Goal: Task Accomplishment & Management: Manage account settings

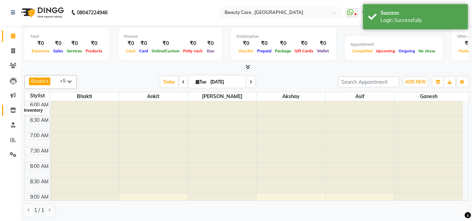
click at [17, 111] on span at bounding box center [13, 111] width 12 height 8
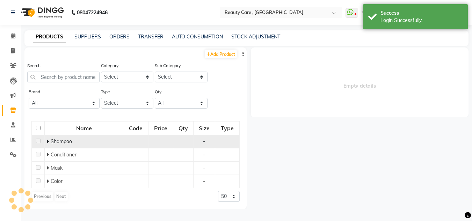
select select
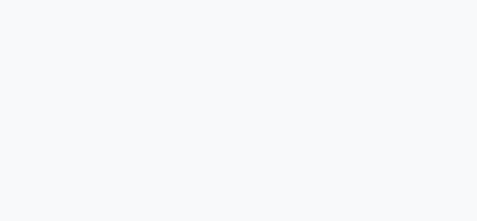
select select
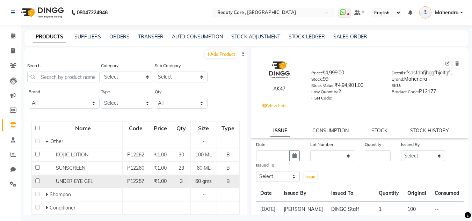
click at [68, 180] on span "UNDER EYE GEL" at bounding box center [74, 181] width 37 height 6
select select
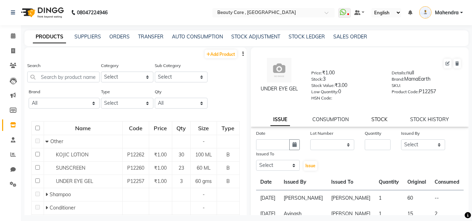
click at [374, 120] on link "STOCK" at bounding box center [379, 119] width 16 height 6
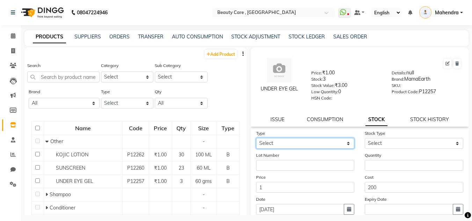
click at [320, 144] on select "Select In Out" at bounding box center [305, 143] width 98 height 11
select select "in"
click at [256, 138] on select "Select In Out" at bounding box center [305, 143] width 98 height 11
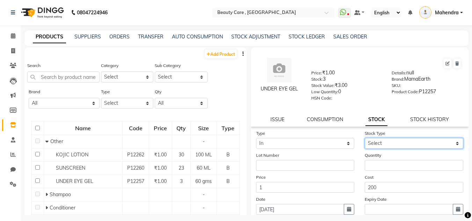
drag, startPoint x: 370, startPoint y: 145, endPoint x: 370, endPoint y: 163, distance: 18.5
click at [370, 163] on form "Type Select In Out Stock Type Select New Stock Adjustment Return Other Lot Numb…" at bounding box center [359, 179] width 207 height 99
select select "new stock"
click at [365, 138] on select "Select New Stock Adjustment Return Other" at bounding box center [414, 143] width 98 height 11
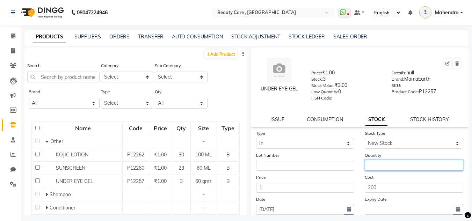
click at [373, 164] on input "number" at bounding box center [414, 165] width 98 height 11
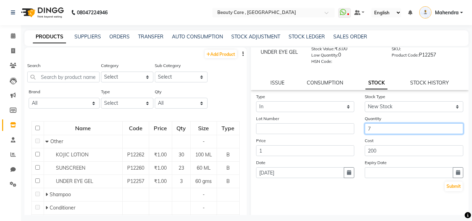
scroll to position [37, 0]
type input "7"
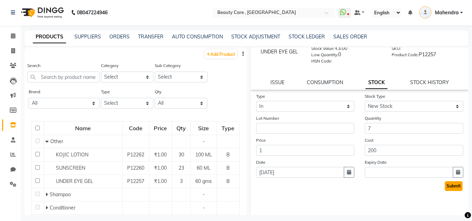
click at [446, 188] on button "Submit" at bounding box center [454, 186] width 18 height 10
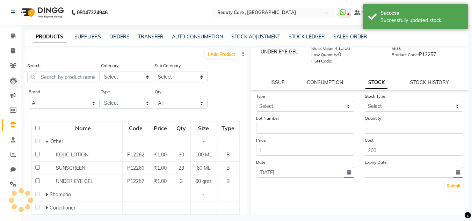
scroll to position [0, 0]
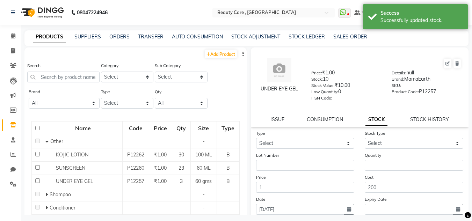
drag, startPoint x: 328, startPoint y: 79, endPoint x: 303, endPoint y: 85, distance: 26.2
click at [303, 85] on div "UNDER EYE GEL Price: ₹1.00 Stock: 10 Stock Value: ₹10.00 Low Quantity: 0 HSN Co…" at bounding box center [360, 79] width 228 height 57
click at [335, 77] on div "Stock: 10" at bounding box center [346, 80] width 70 height 10
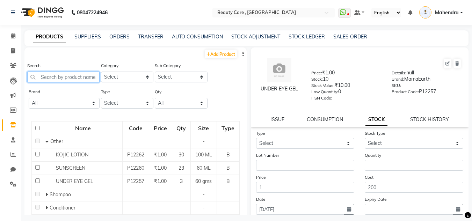
click at [69, 82] on input "text" at bounding box center [63, 77] width 72 height 11
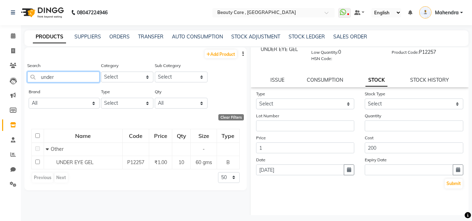
scroll to position [40, 0]
type input "under"
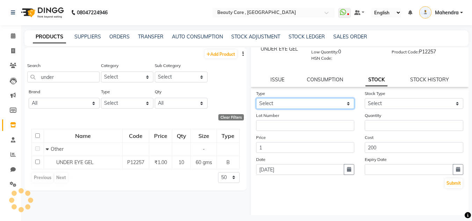
click at [305, 103] on select "Select In Out" at bounding box center [305, 103] width 98 height 11
select select "out"
click at [256, 98] on select "Select In Out" at bounding box center [305, 103] width 98 height 11
select select
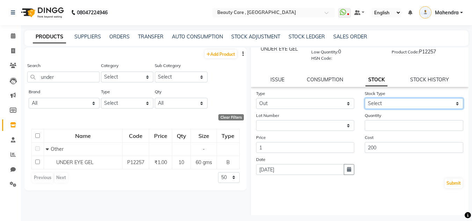
click at [386, 105] on select "Select Internal Use Damaged Expired Adjustment Return Other" at bounding box center [414, 103] width 98 height 11
select select "internal use"
click at [365, 98] on select "Select Internal Use Damaged Expired Adjustment Return Other" at bounding box center [414, 103] width 98 height 11
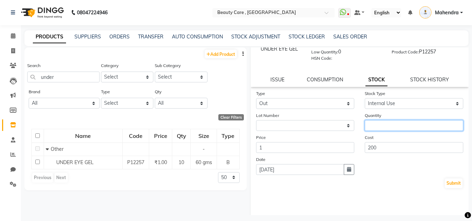
click at [382, 124] on input "number" at bounding box center [414, 125] width 98 height 11
type input "2"
click at [452, 183] on button "Submit" at bounding box center [454, 183] width 18 height 10
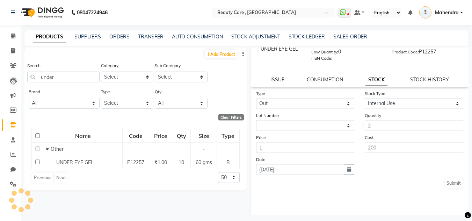
select select
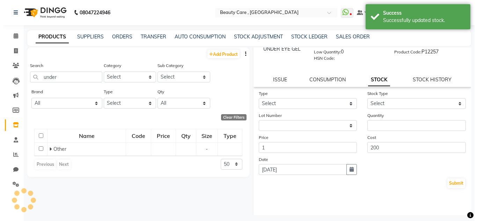
scroll to position [0, 0]
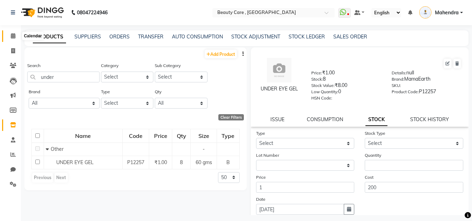
click at [12, 38] on span at bounding box center [13, 36] width 12 height 8
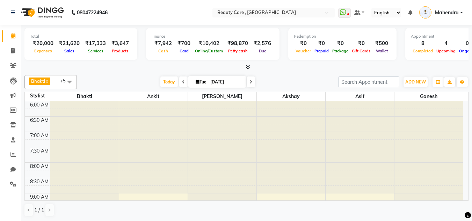
click at [444, 12] on span "Mahendra" at bounding box center [447, 12] width 24 height 7
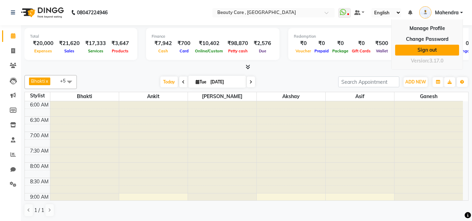
click at [418, 49] on link "Sign out" at bounding box center [427, 50] width 64 height 11
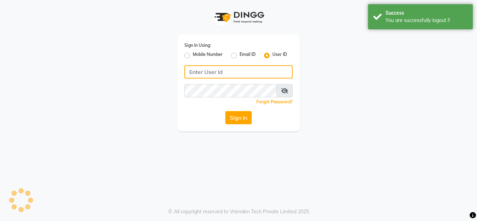
type input "mayahairandbeauty"
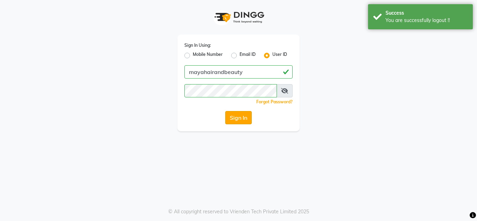
click at [230, 116] on button "Sign In" at bounding box center [238, 117] width 27 height 13
